Goal: Task Accomplishment & Management: Manage account settings

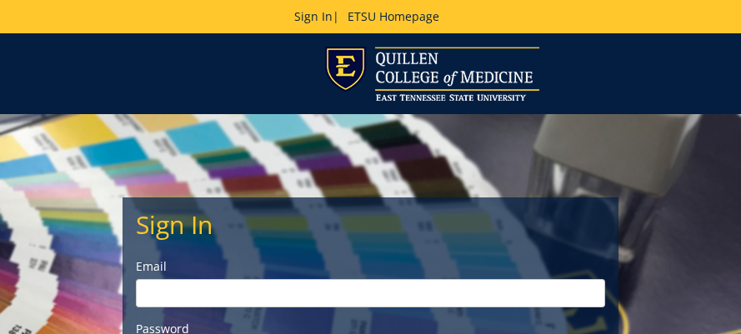
scroll to position [167, 0]
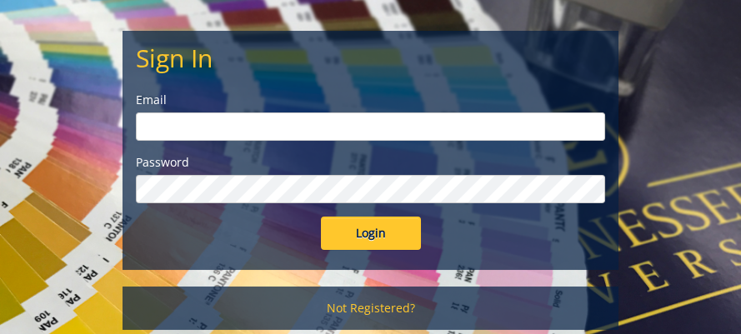
click at [300, 133] on input "email" at bounding box center [371, 127] width 470 height 28
type input "[PERSON_NAME][EMAIL_ADDRESS][DOMAIN_NAME]"
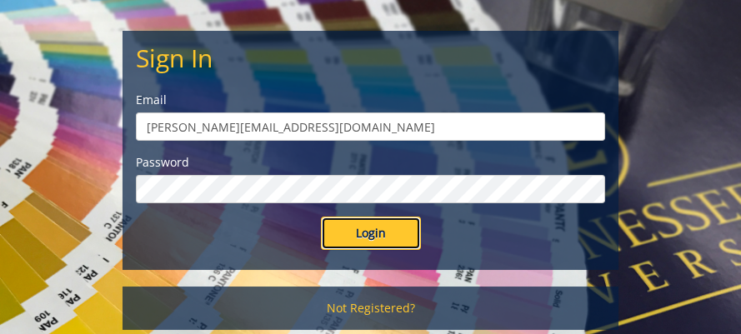
click at [376, 235] on input "Login" at bounding box center [371, 233] width 100 height 33
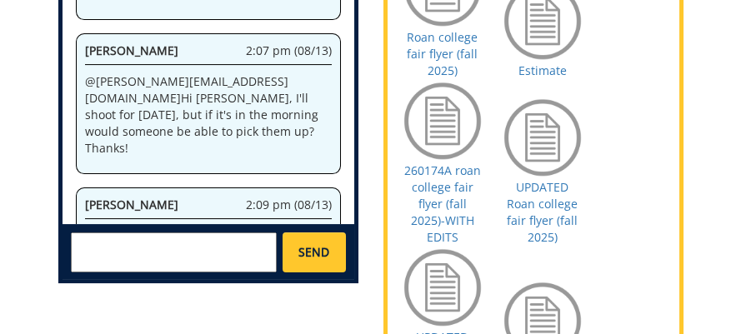
scroll to position [1084, 0]
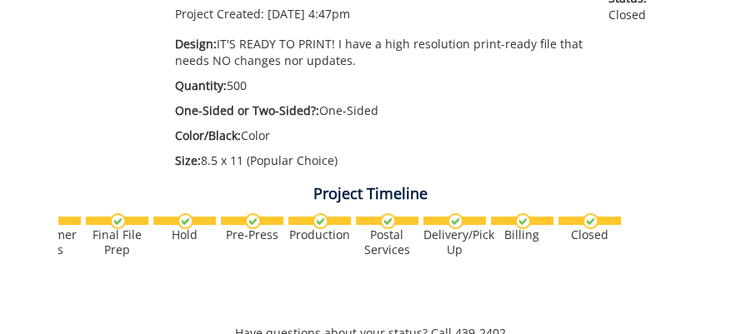
scroll to position [0, 1004]
